Goal: Communication & Community: Connect with others

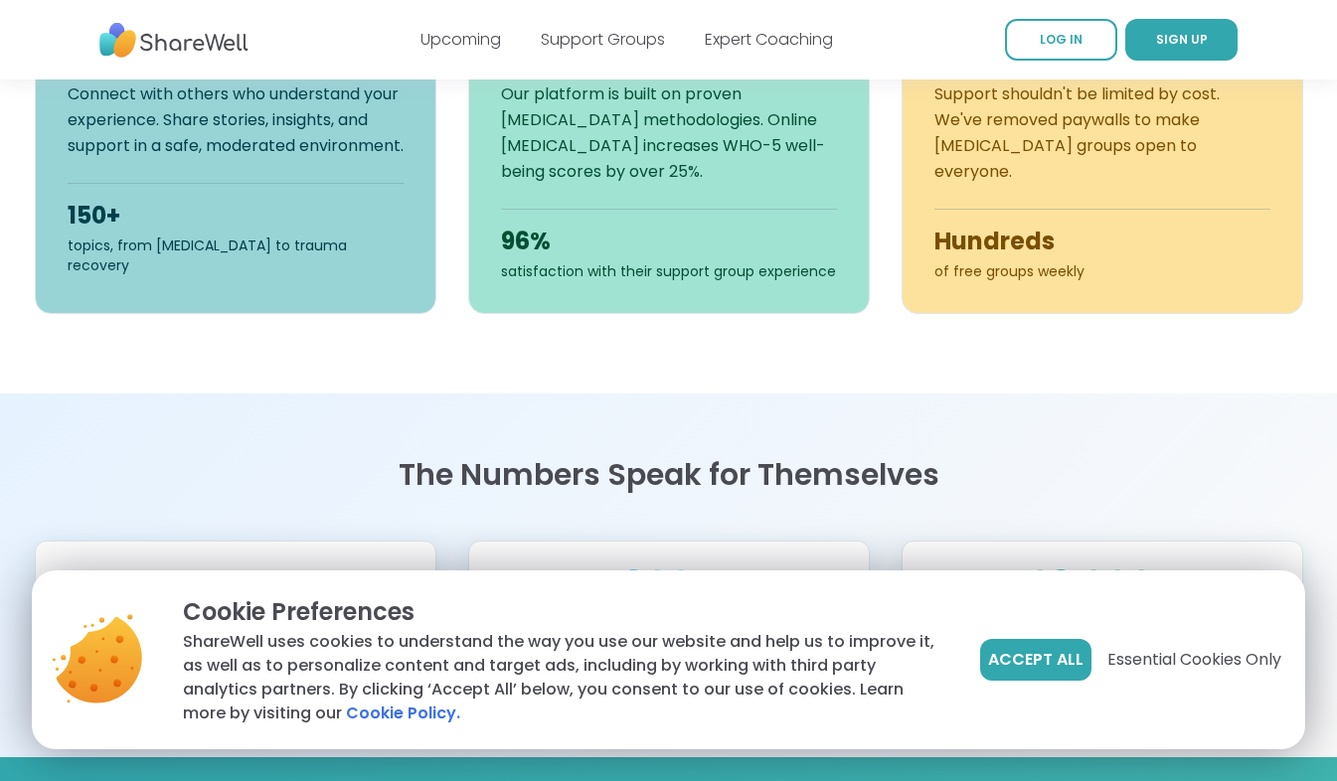
scroll to position [877, 0]
click at [1016, 657] on span "Accept All" at bounding box center [1035, 660] width 95 height 24
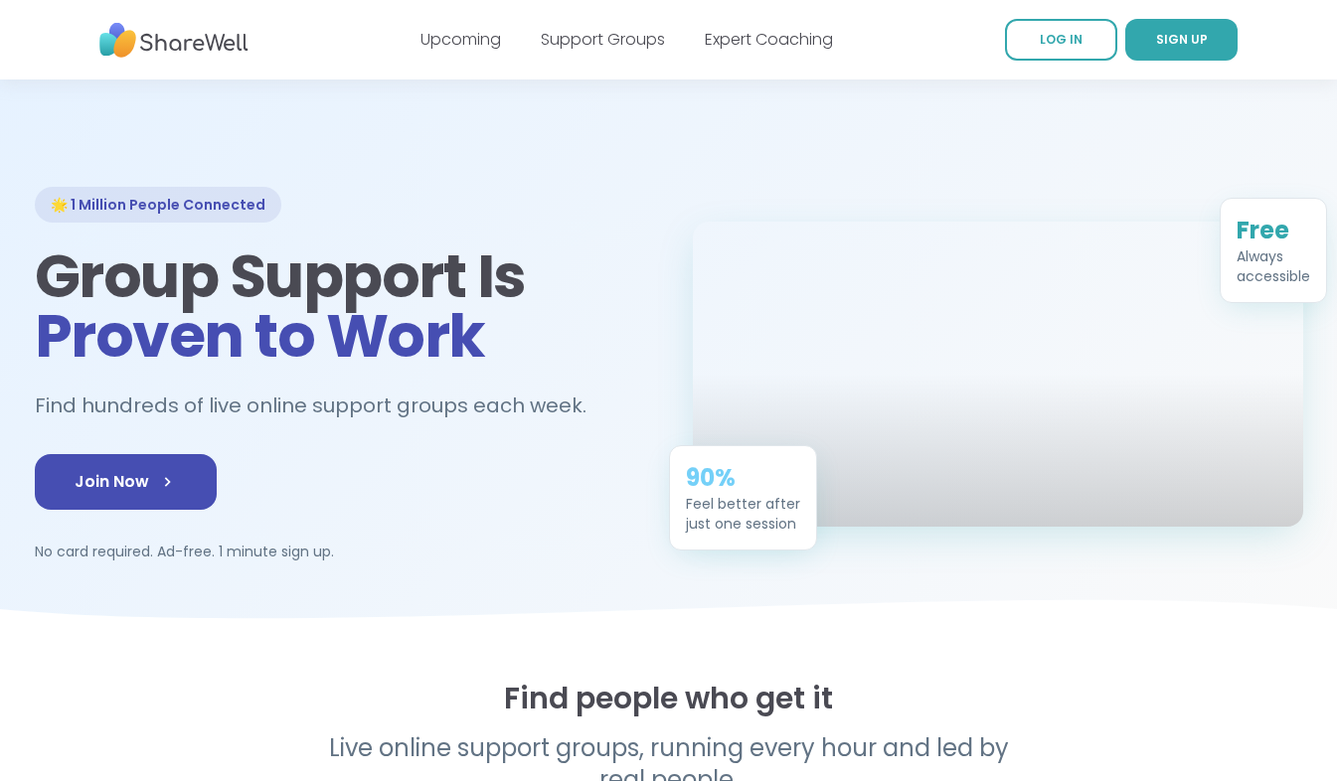
scroll to position [0, 0]
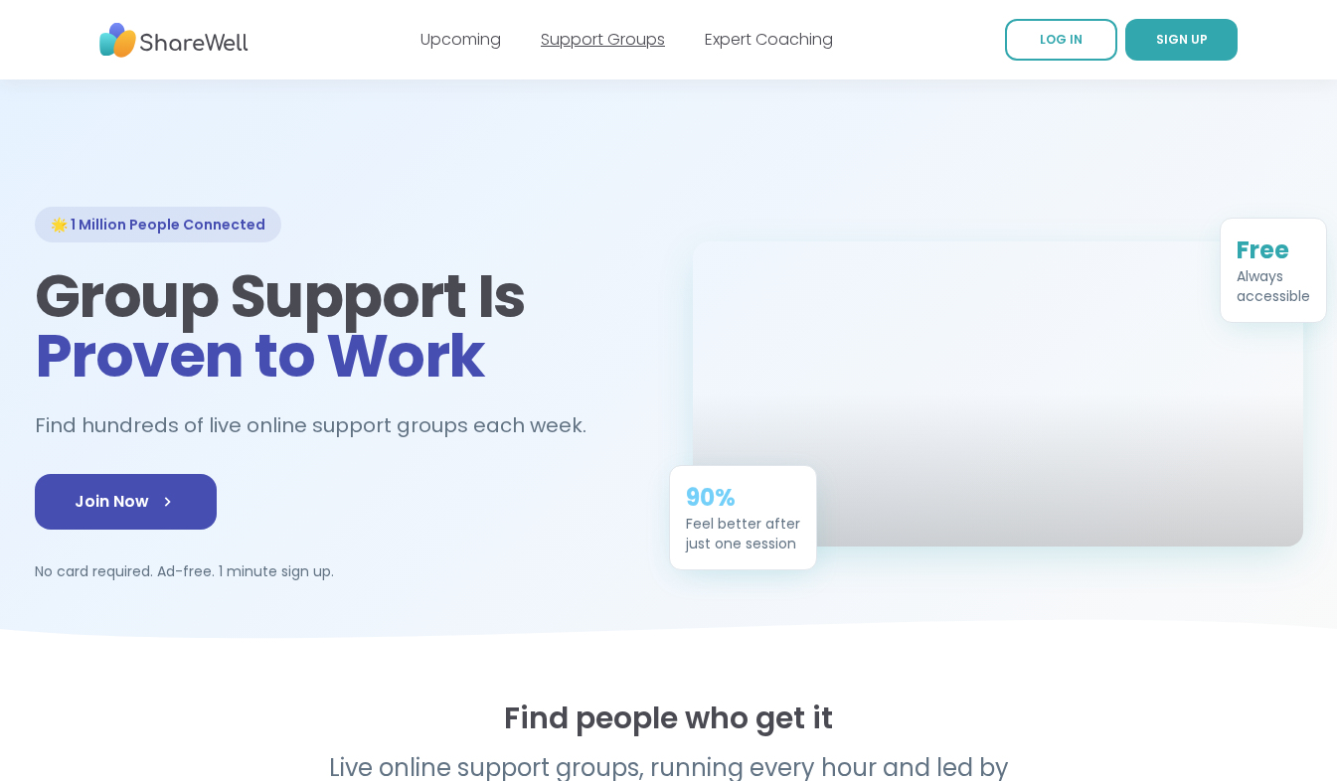
click at [602, 31] on link "Support Groups" at bounding box center [603, 39] width 124 height 23
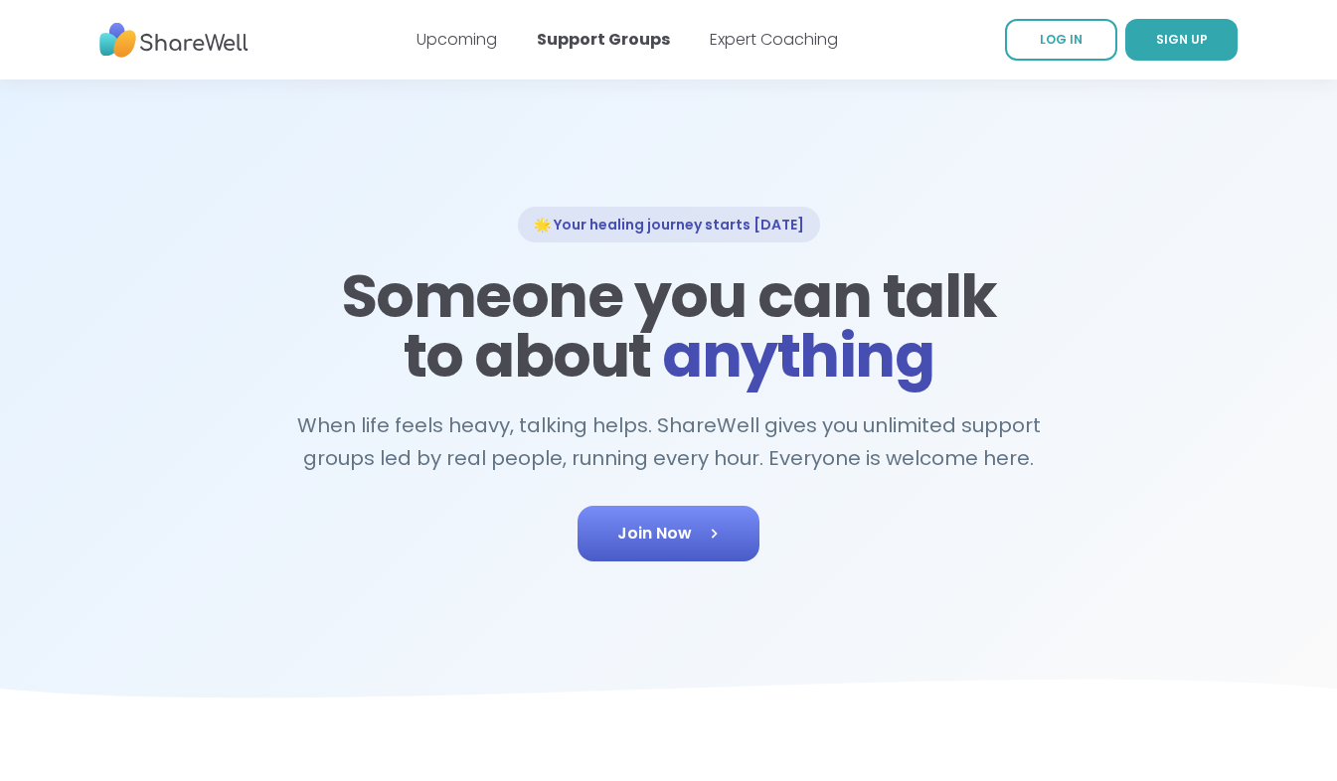
click at [674, 531] on span "Join Now" at bounding box center [668, 534] width 102 height 24
